Goal: Information Seeking & Learning: Learn about a topic

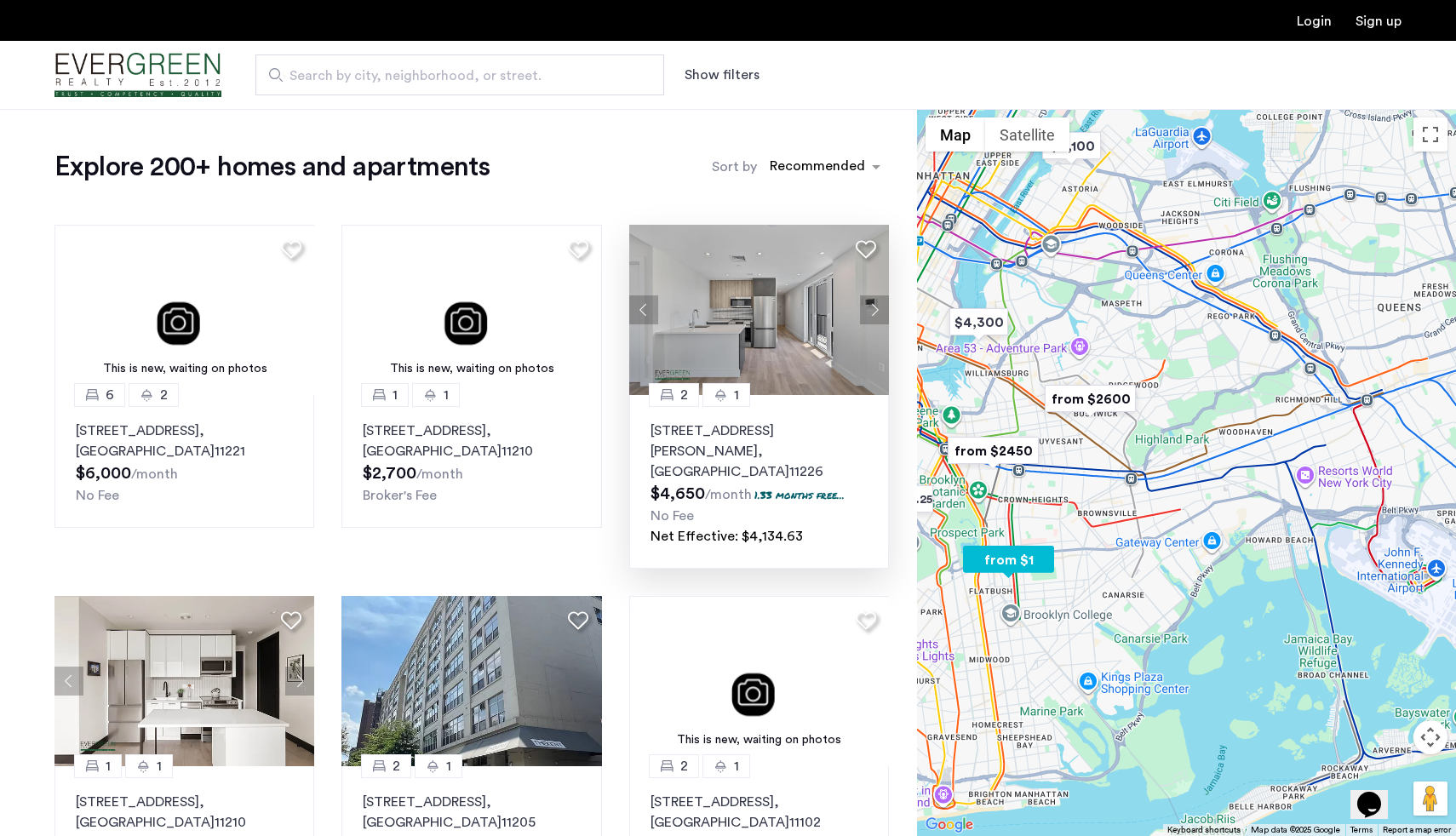
drag, startPoint x: 1044, startPoint y: 391, endPoint x: 873, endPoint y: 335, distance: 179.9
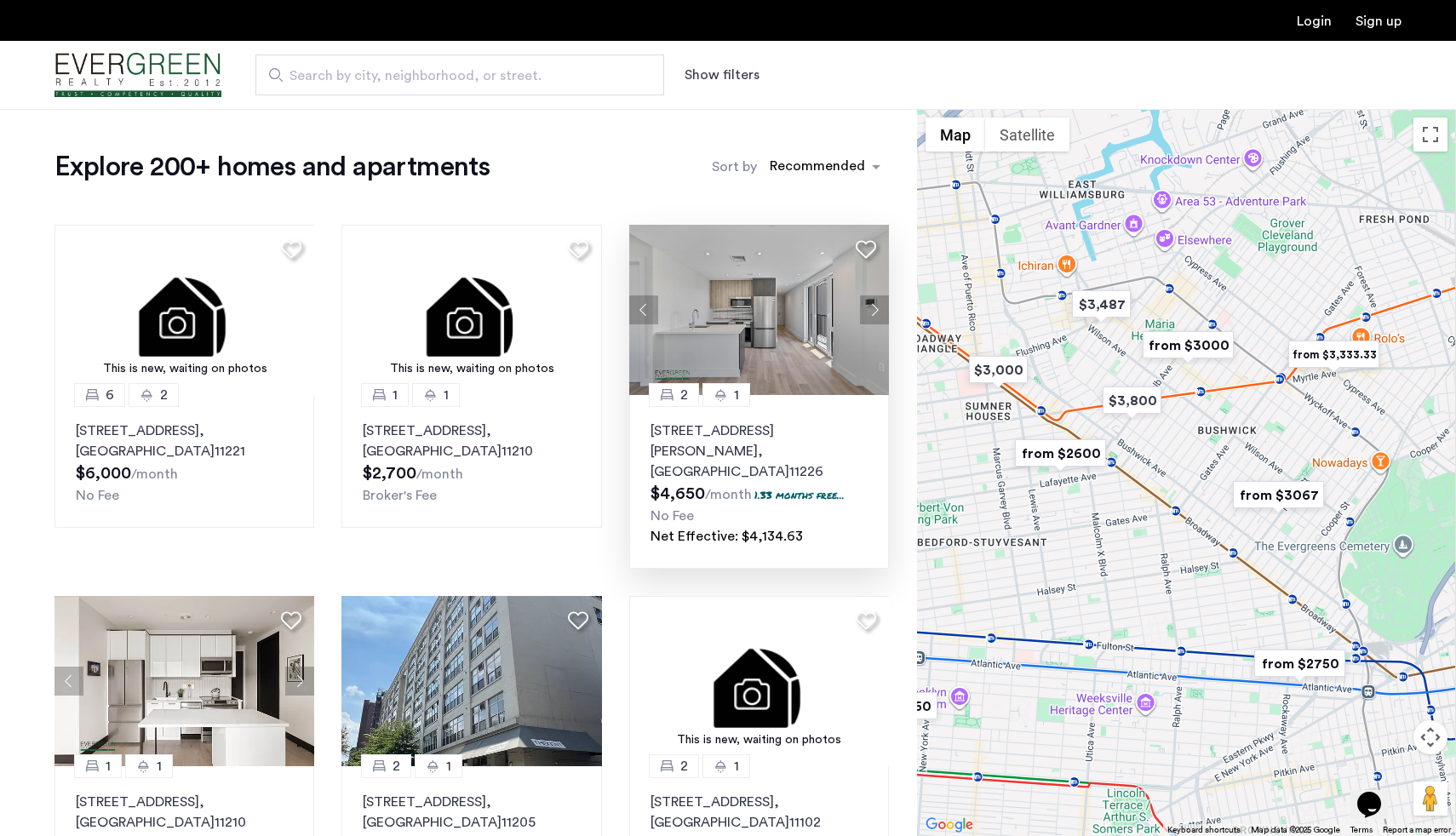
drag, startPoint x: 1062, startPoint y: 392, endPoint x: 859, endPoint y: 335, distance: 210.9
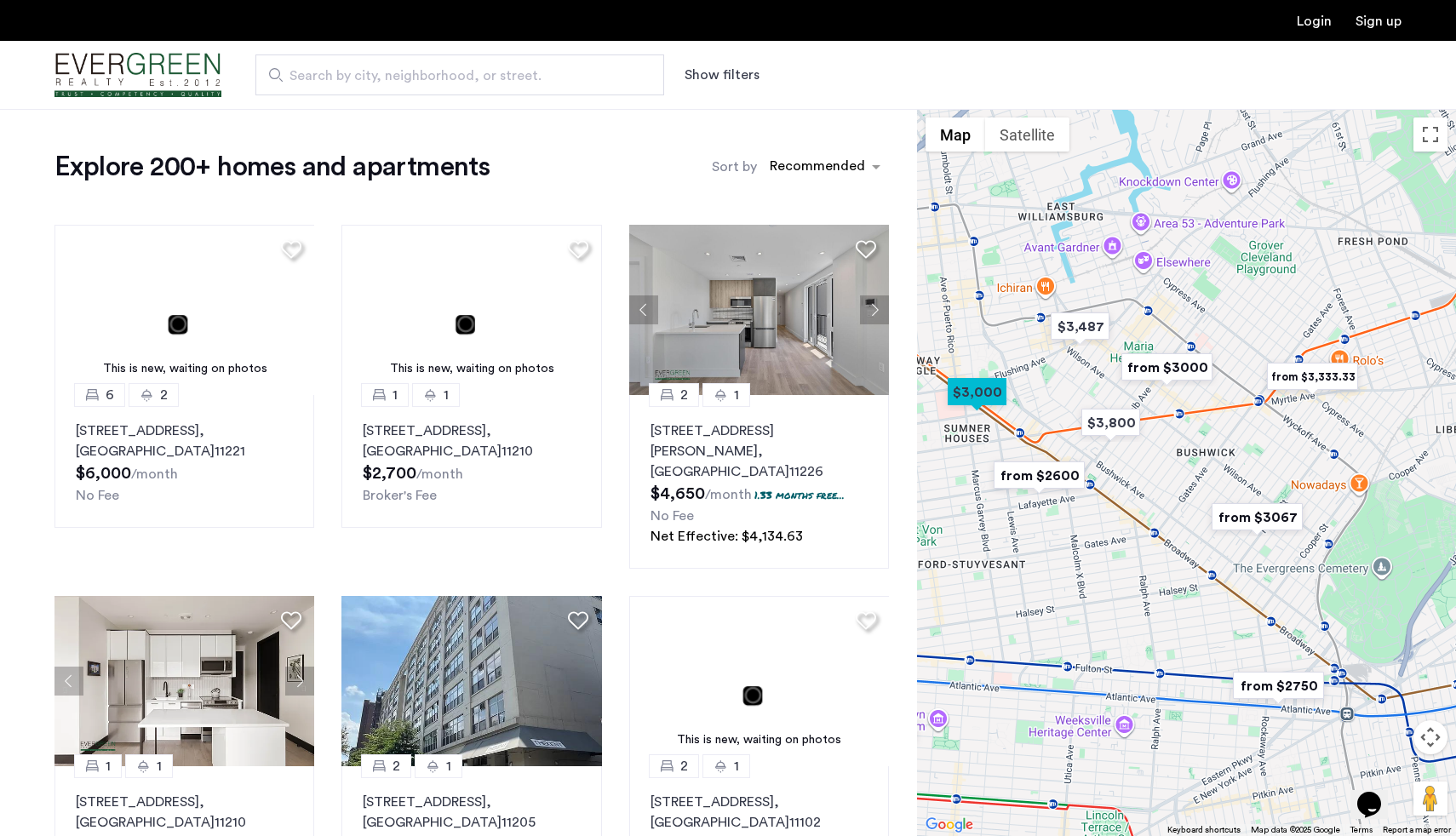
drag, startPoint x: 1082, startPoint y: 365, endPoint x: 1060, endPoint y: 388, distance: 31.8
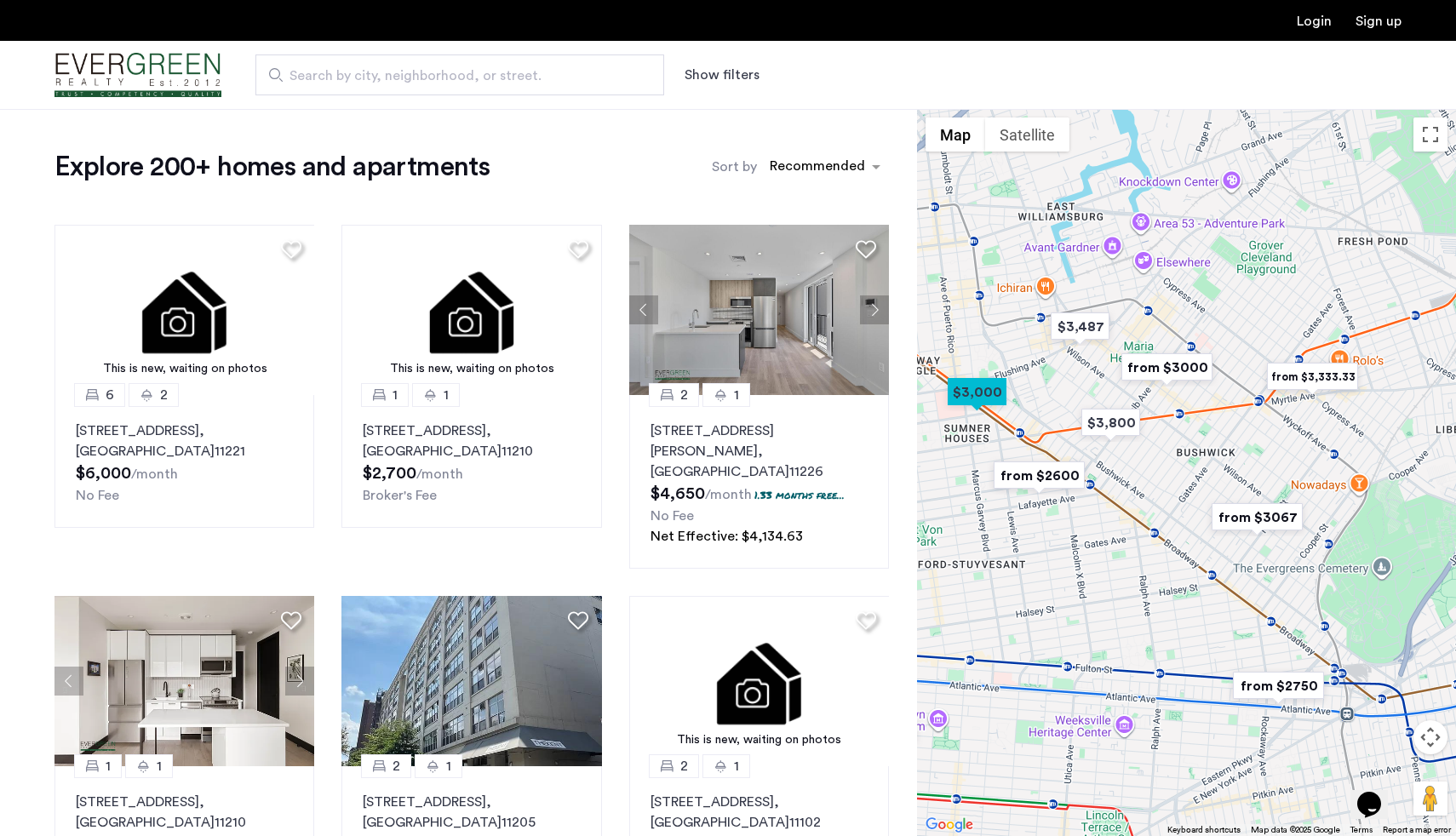
click at [1060, 388] on div at bounding box center [1186, 472] width 539 height 727
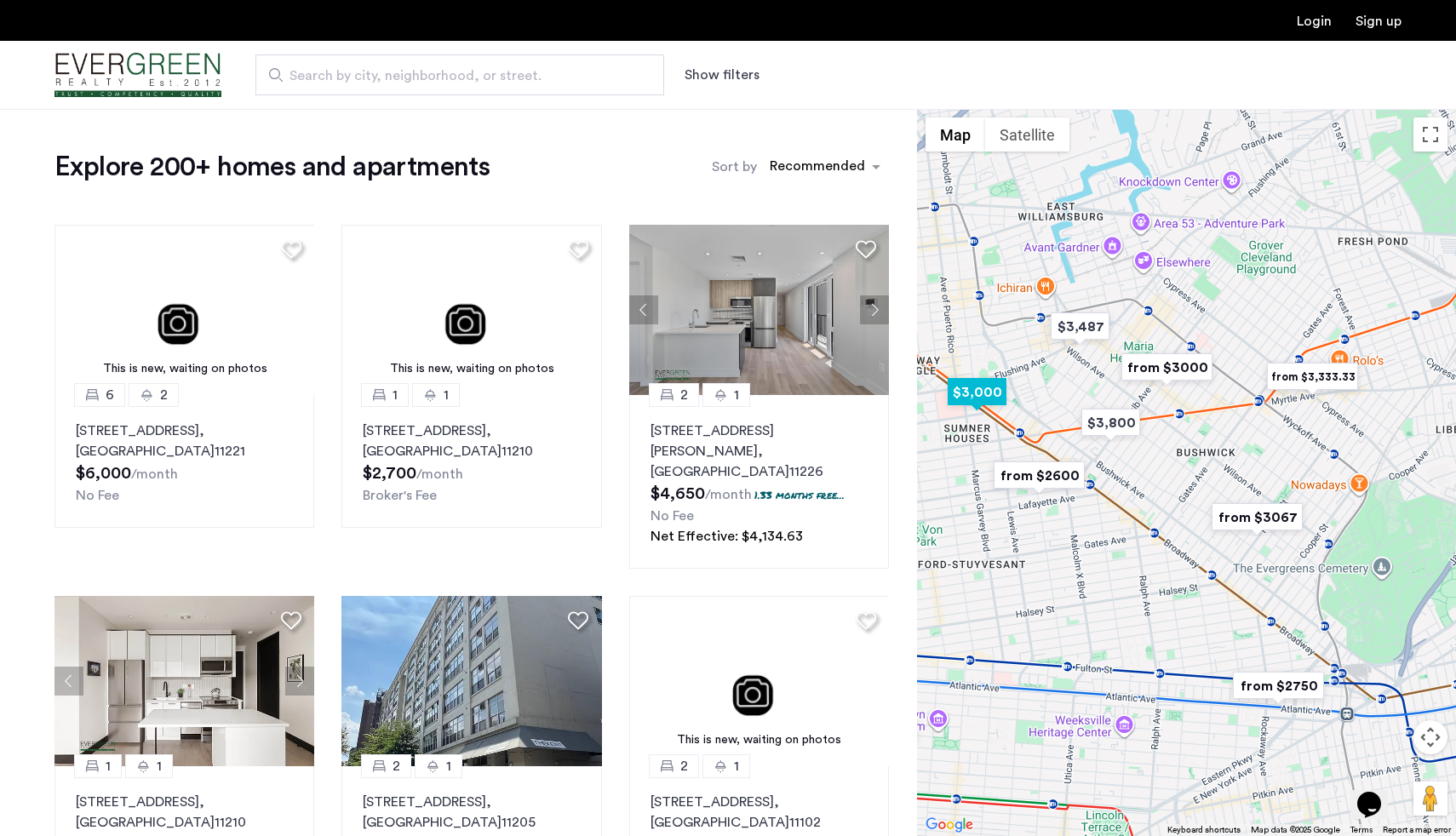
click at [981, 397] on img "$3,000" at bounding box center [977, 391] width 73 height 38
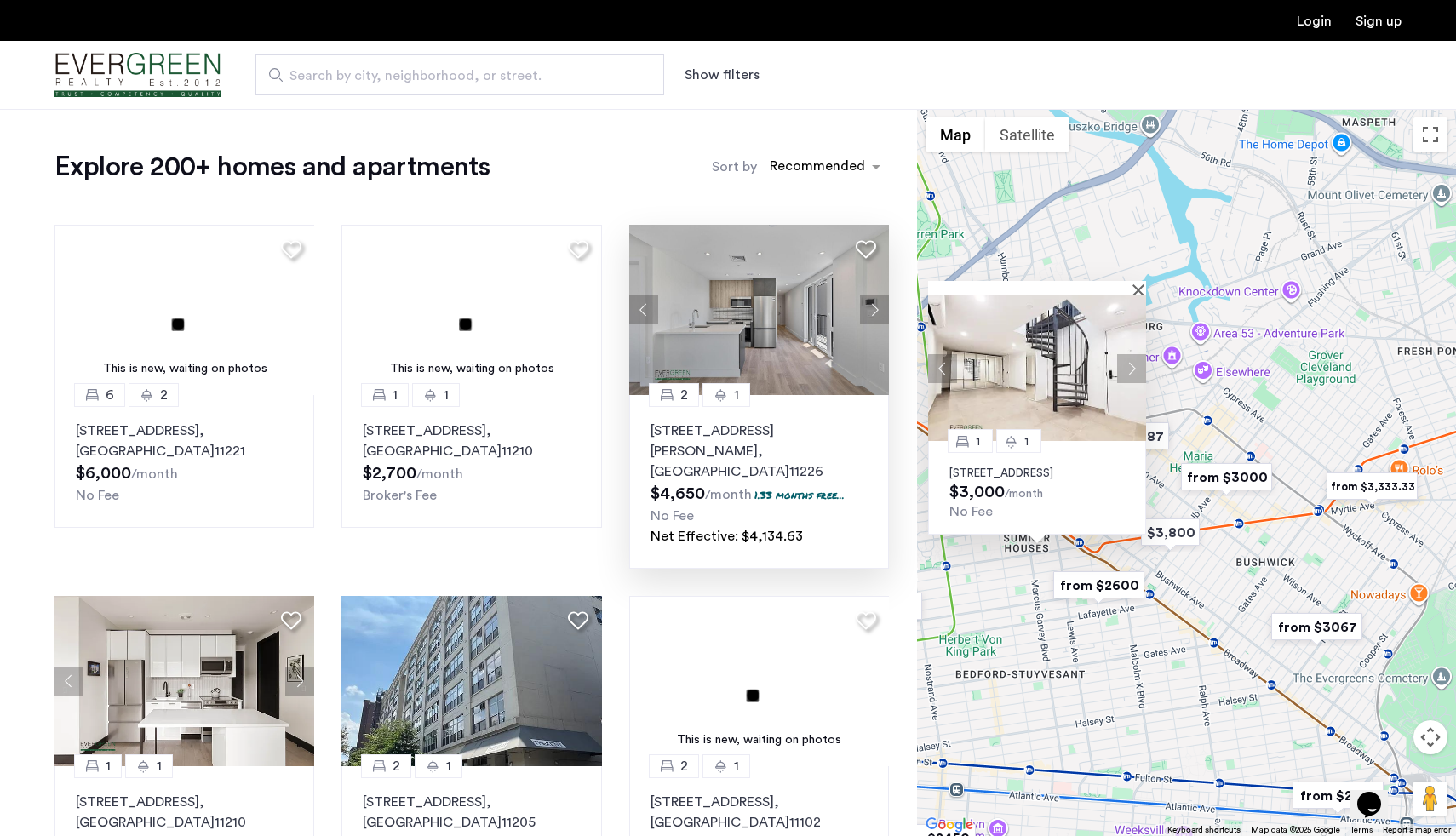
drag, startPoint x: 1014, startPoint y: 338, endPoint x: 857, endPoint y: 381, distance: 162.8
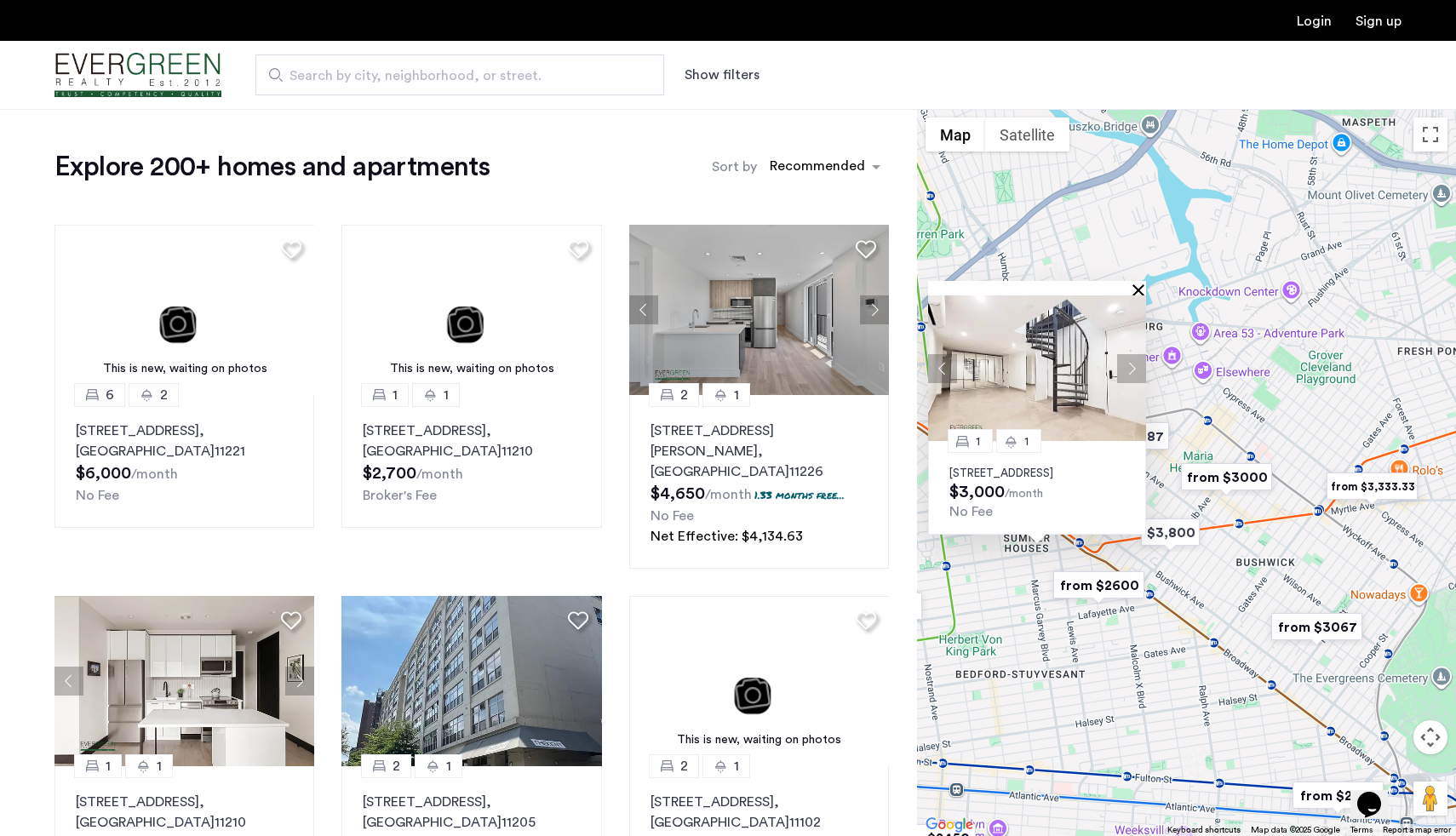
click at [1140, 283] on button "Close" at bounding box center [1141, 289] width 12 height 12
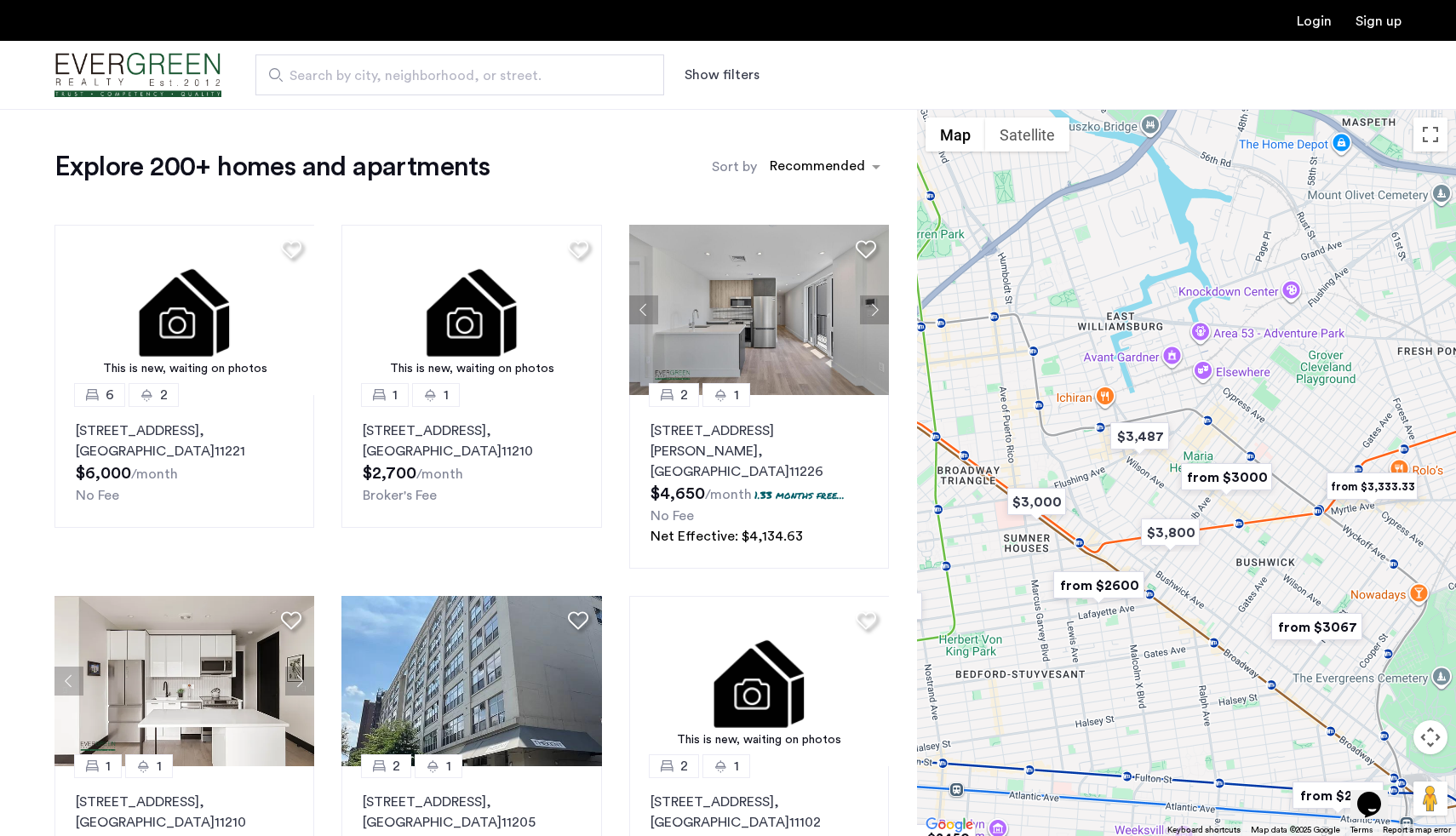
click at [560, 77] on span "Search by city, neighborhood, or street." at bounding box center [452, 75] width 326 height 21
click at [560, 77] on input "Search by city, neighborhood, or street." at bounding box center [459, 75] width 409 height 41
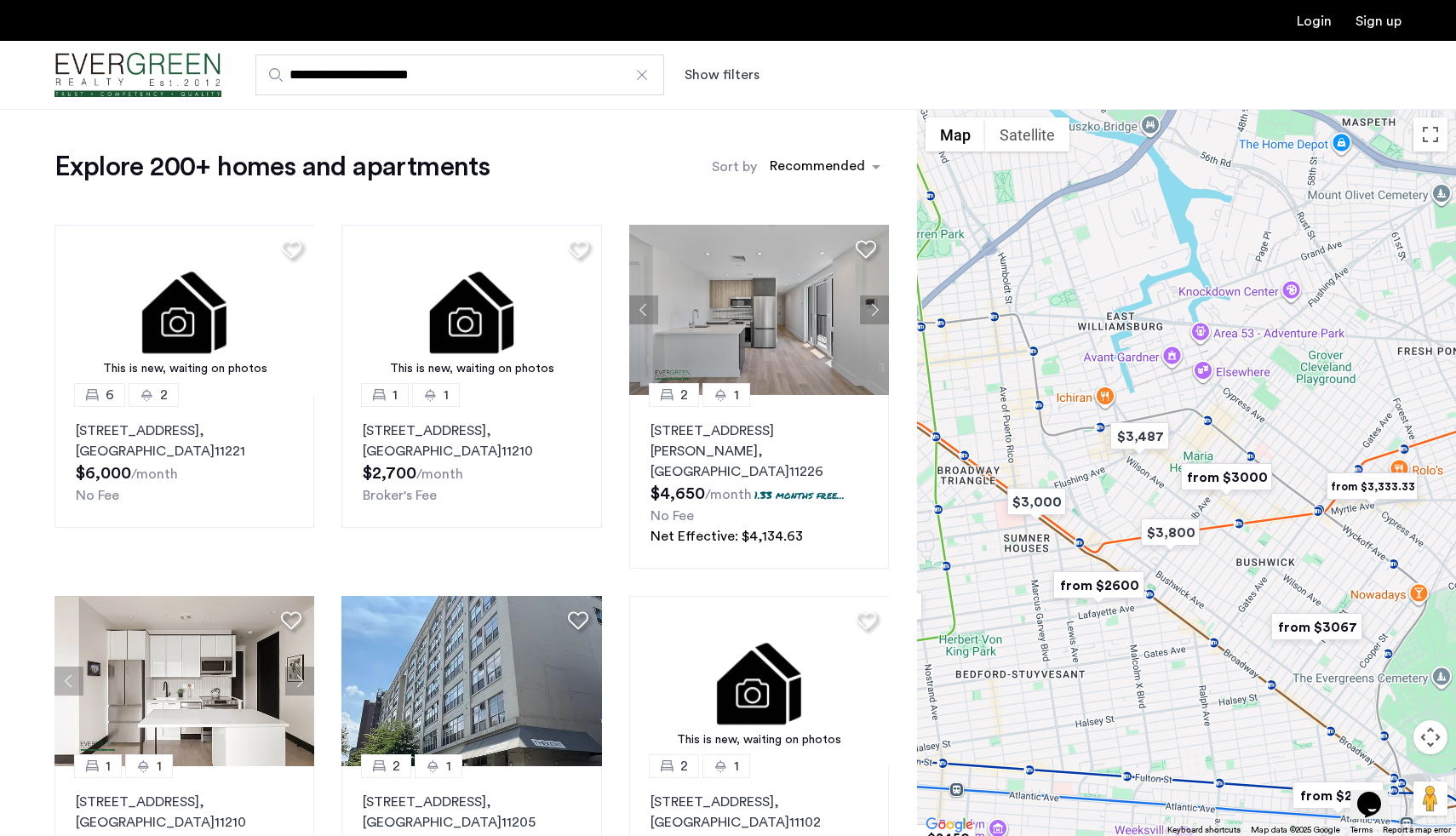
type input "**********"
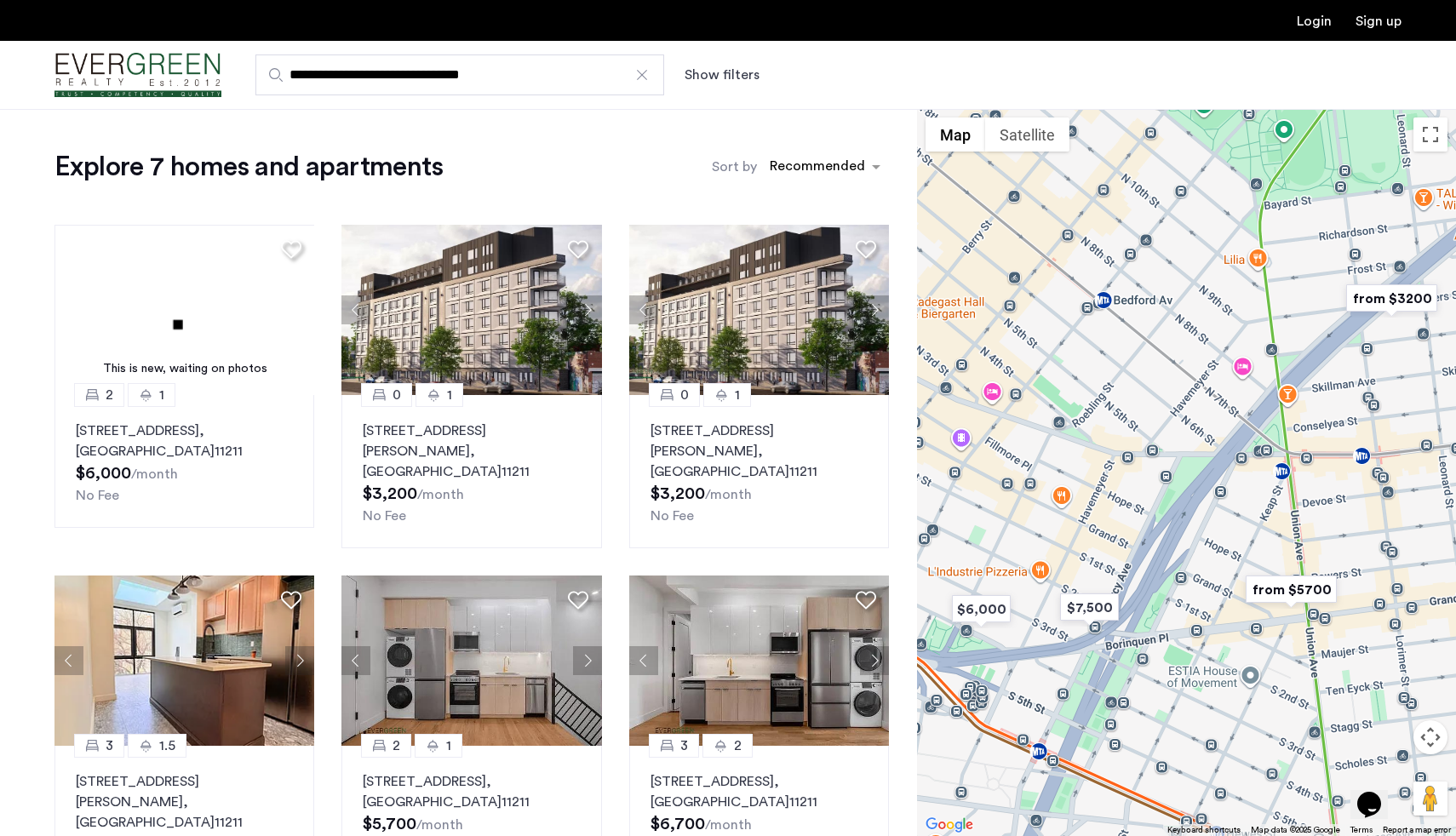
click at [728, 80] on button "Show filters" at bounding box center [722, 74] width 75 height 21
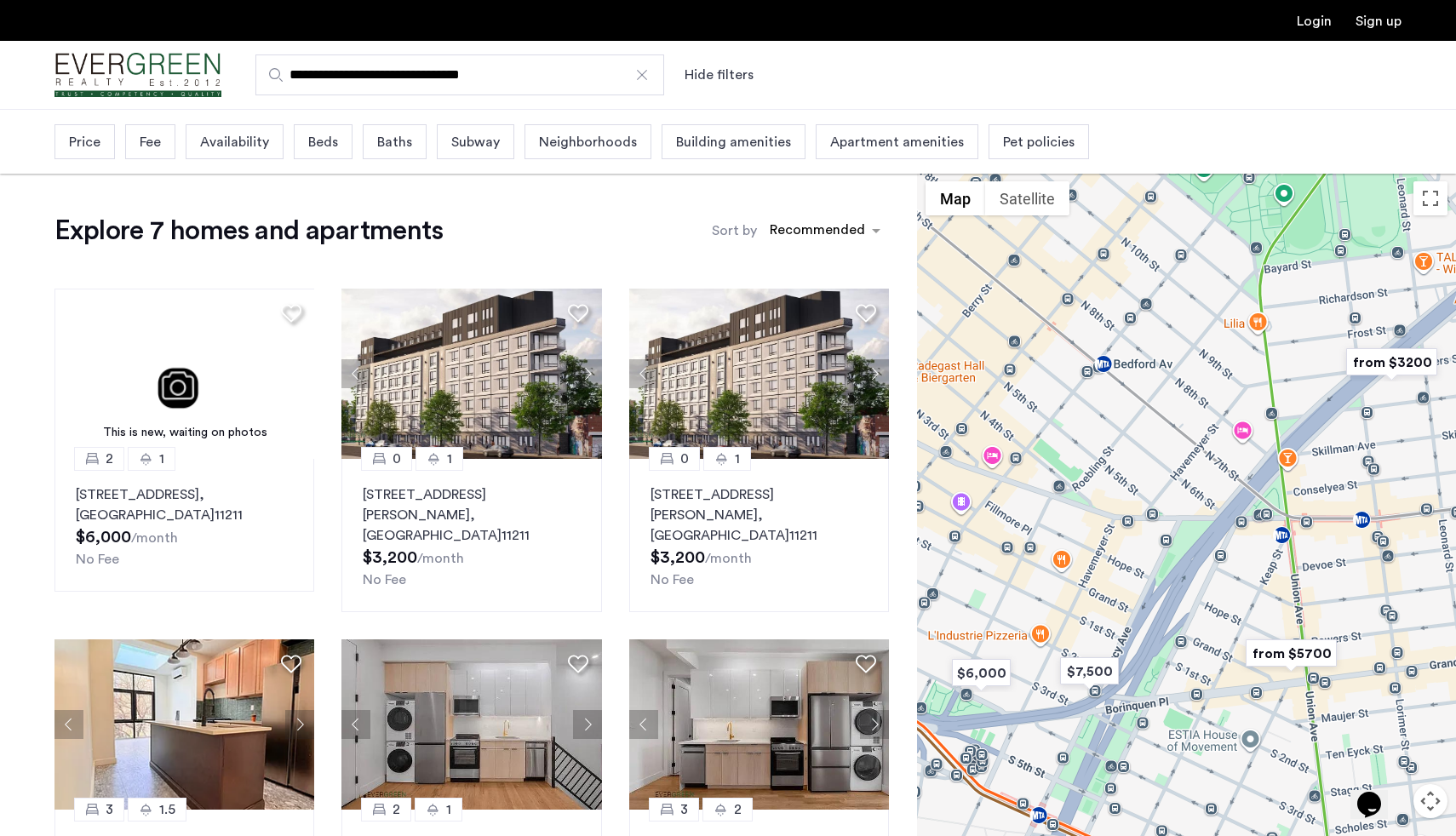
click at [324, 141] on span "Beds" at bounding box center [323, 142] width 29 height 21
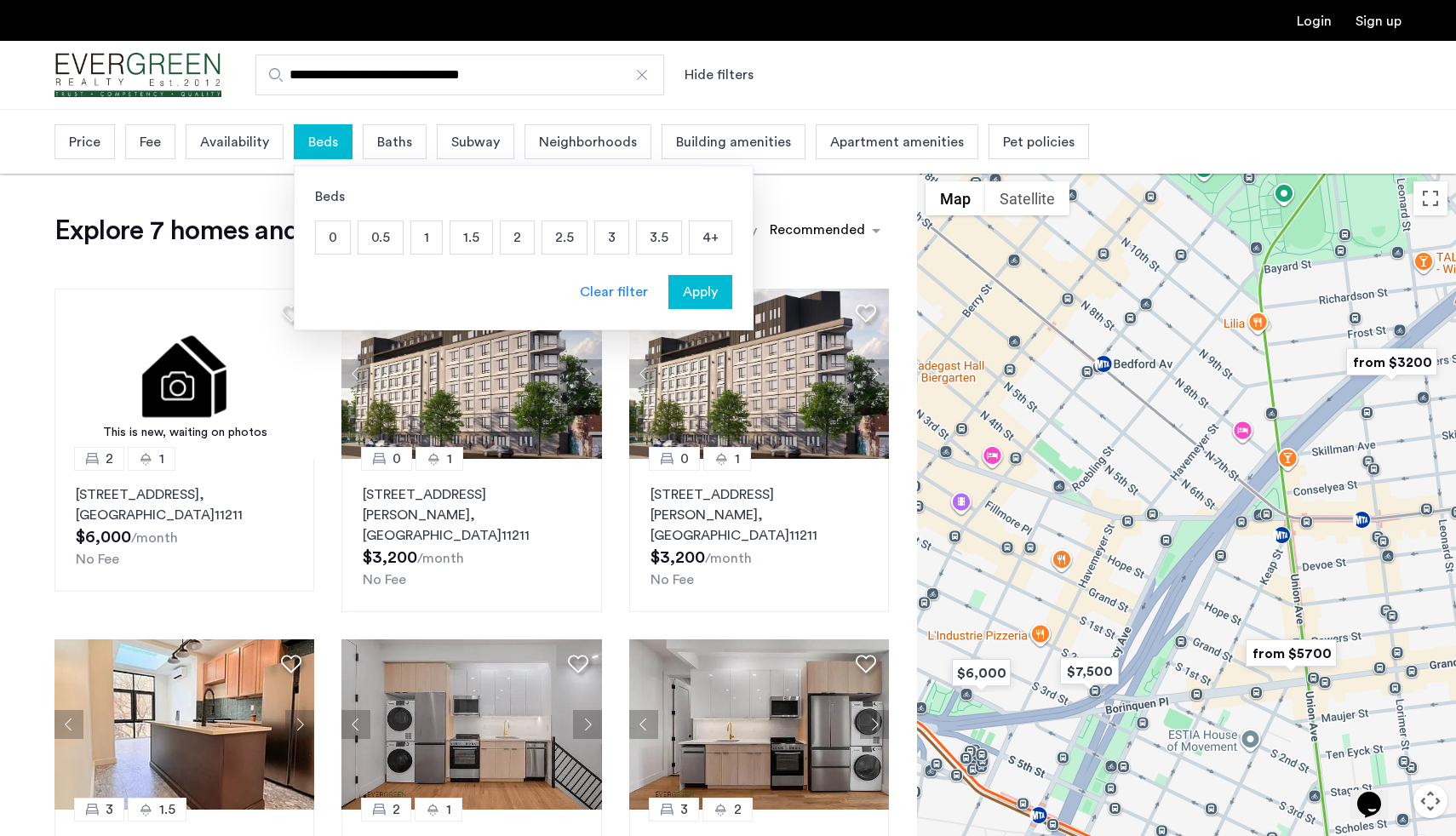
click at [614, 242] on p "3" at bounding box center [612, 237] width 33 height 32
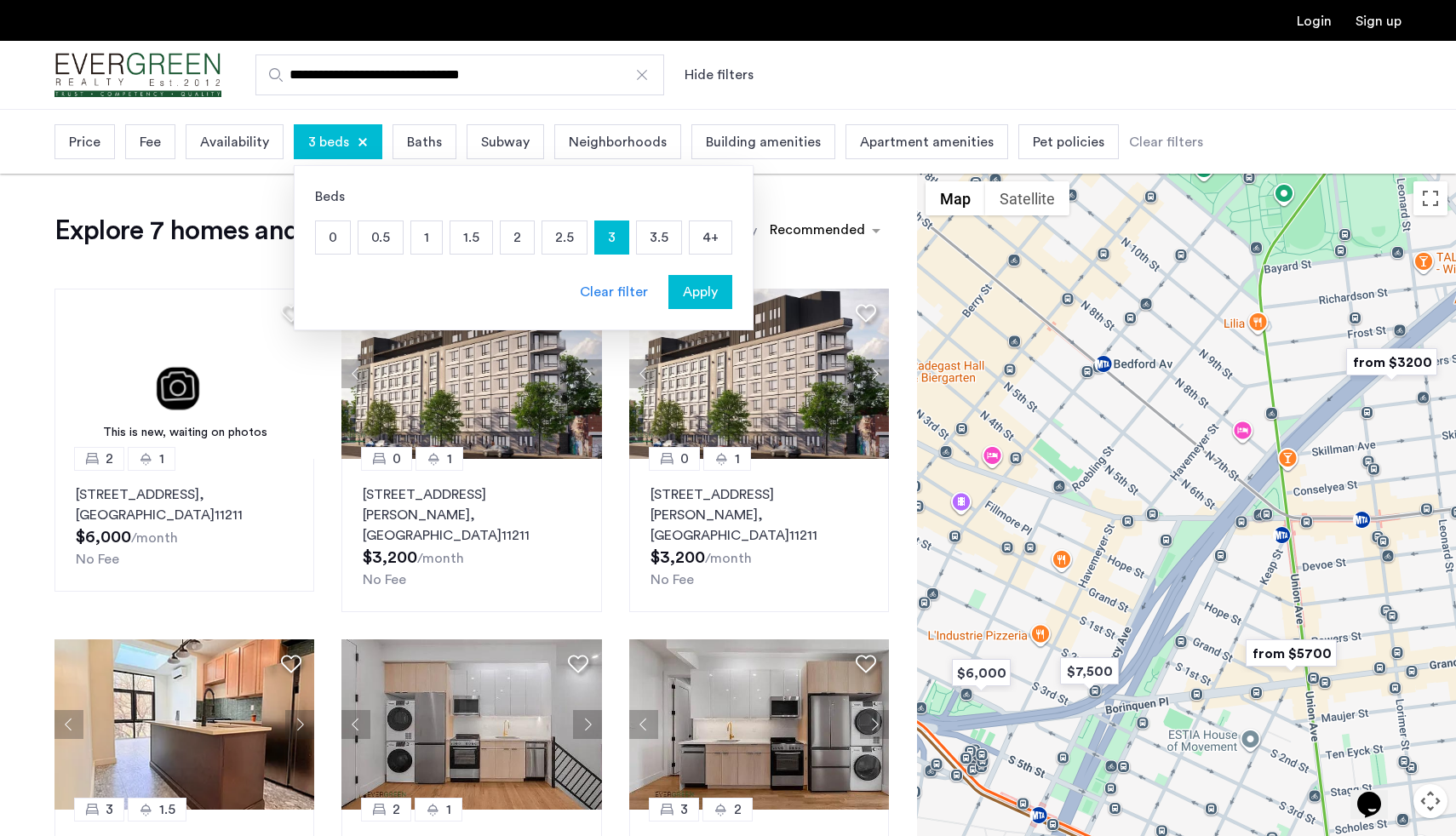
click at [715, 286] on span "Apply" at bounding box center [700, 291] width 35 height 21
